Goal: Task Accomplishment & Management: Manage account settings

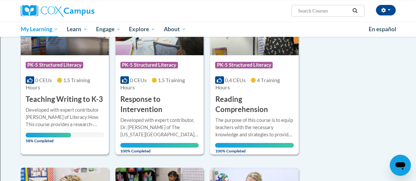
click at [53, 100] on h3 "Teaching Writing to K-3" at bounding box center [64, 99] width 77 height 10
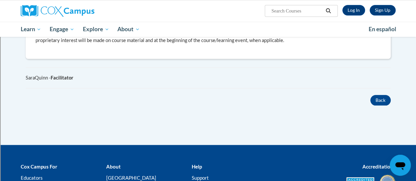
scroll to position [299, 0]
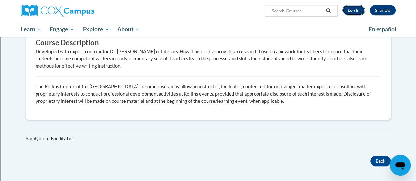
click at [358, 11] on link "Log In" at bounding box center [354, 10] width 23 height 11
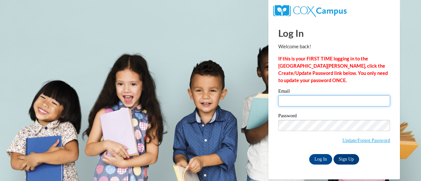
click at [323, 102] on input "Email" at bounding box center [334, 100] width 112 height 11
click at [327, 43] on div "Log In Welcome back! If this is your FIRST TIME logging in to the [GEOGRAPHIC_D…" at bounding box center [334, 92] width 112 height 145
type input "[PERSON_NAME][EMAIL_ADDRESS][PERSON_NAME][DOMAIN_NAME]"
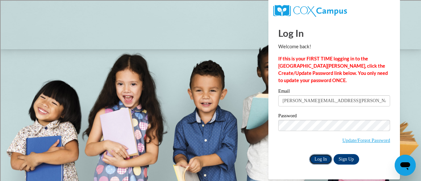
click at [317, 156] on input "Log In" at bounding box center [320, 159] width 23 height 11
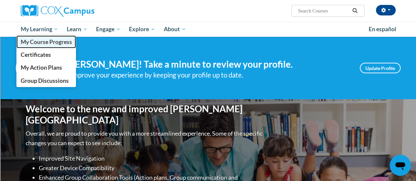
click at [38, 41] on span "My Course Progress" at bounding box center [45, 42] width 51 height 7
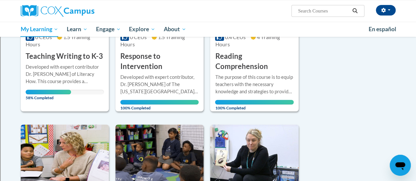
scroll to position [180, 0]
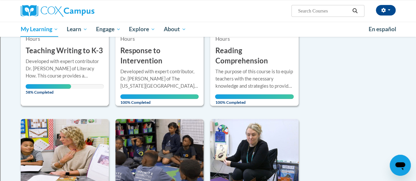
click at [51, 60] on div "Developed with expert contributor [PERSON_NAME] of Literacy How. This course pr…" at bounding box center [65, 69] width 78 height 22
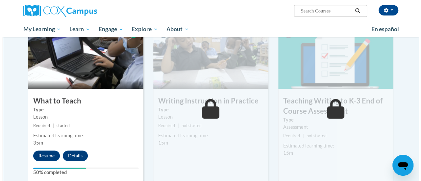
scroll to position [395, 0]
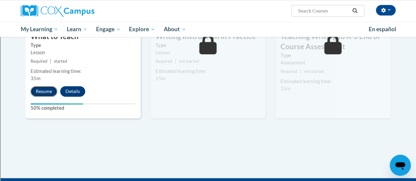
click at [36, 90] on button "Resume" at bounding box center [44, 91] width 27 height 11
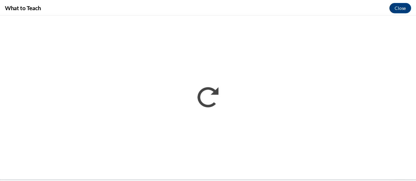
scroll to position [0, 0]
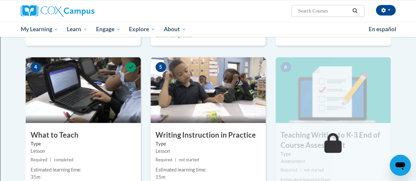
scroll to position [395, 0]
